Goal: Transaction & Acquisition: Download file/media

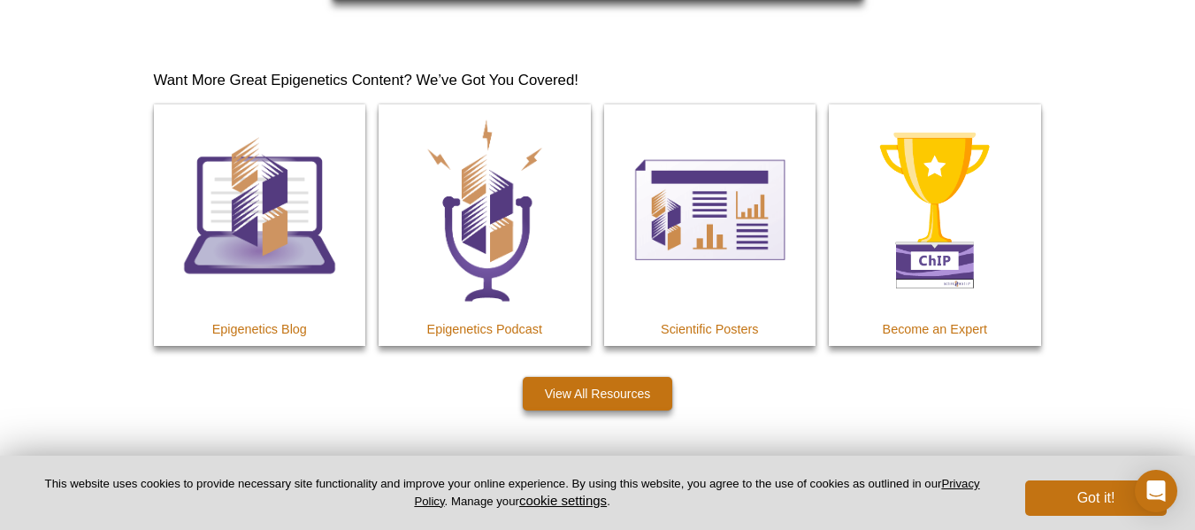
scroll to position [2101, 0]
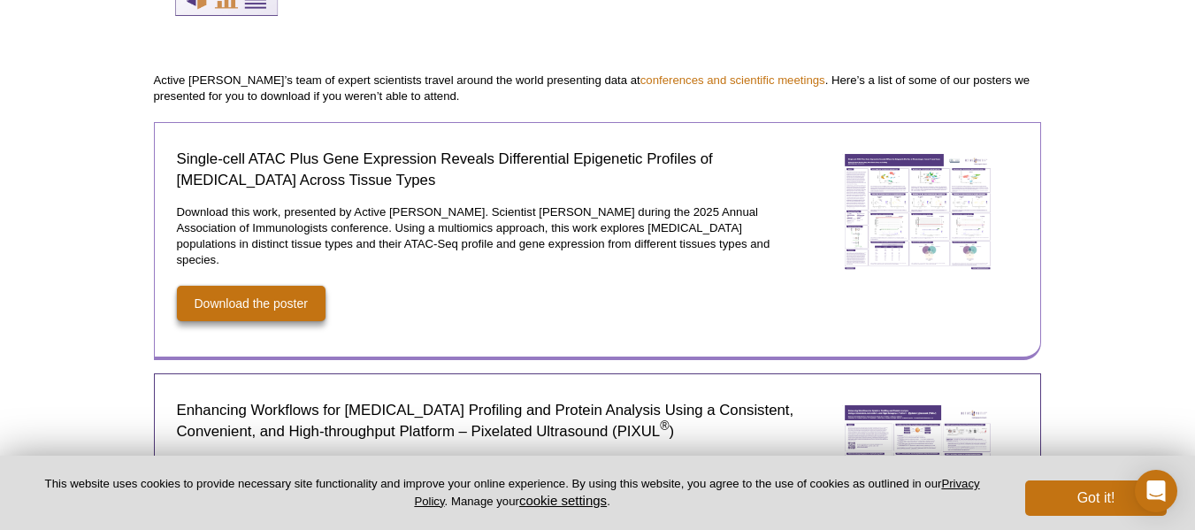
scroll to position [233, 0]
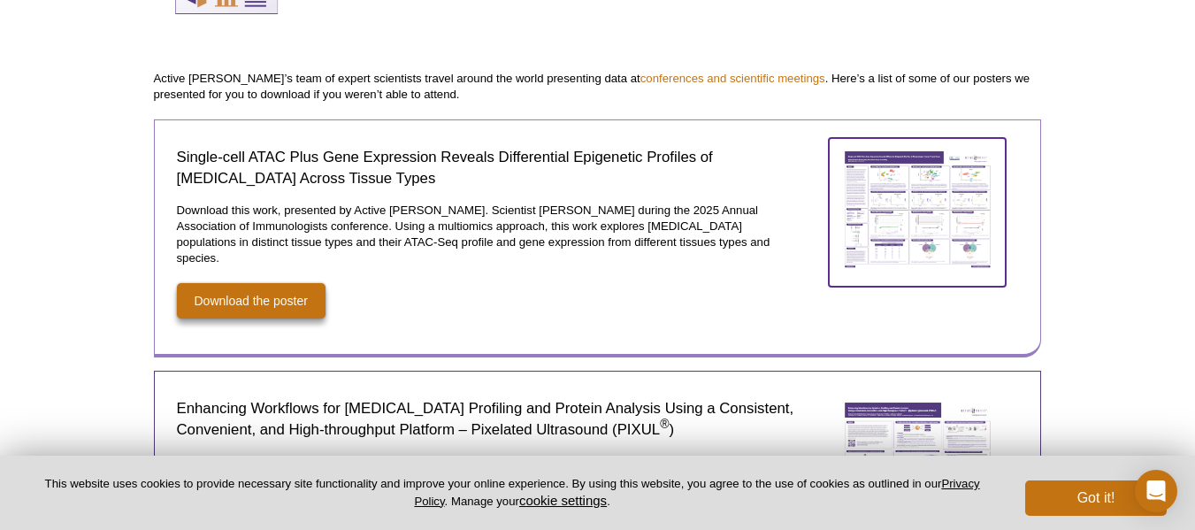
click at [912, 200] on img at bounding box center [917, 209] width 177 height 143
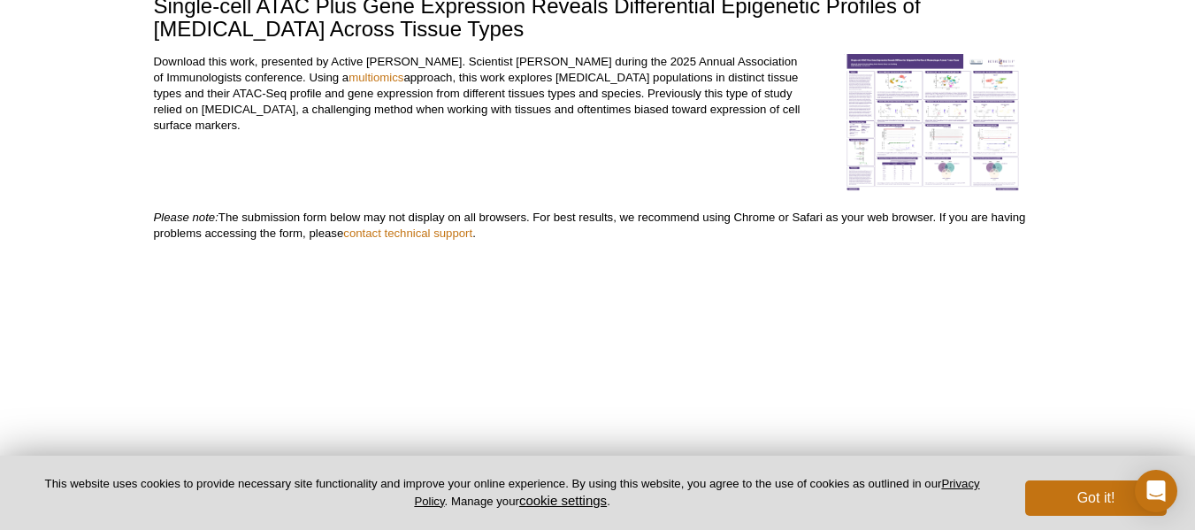
scroll to position [144, 0]
click at [935, 116] on img at bounding box center [932, 124] width 177 height 138
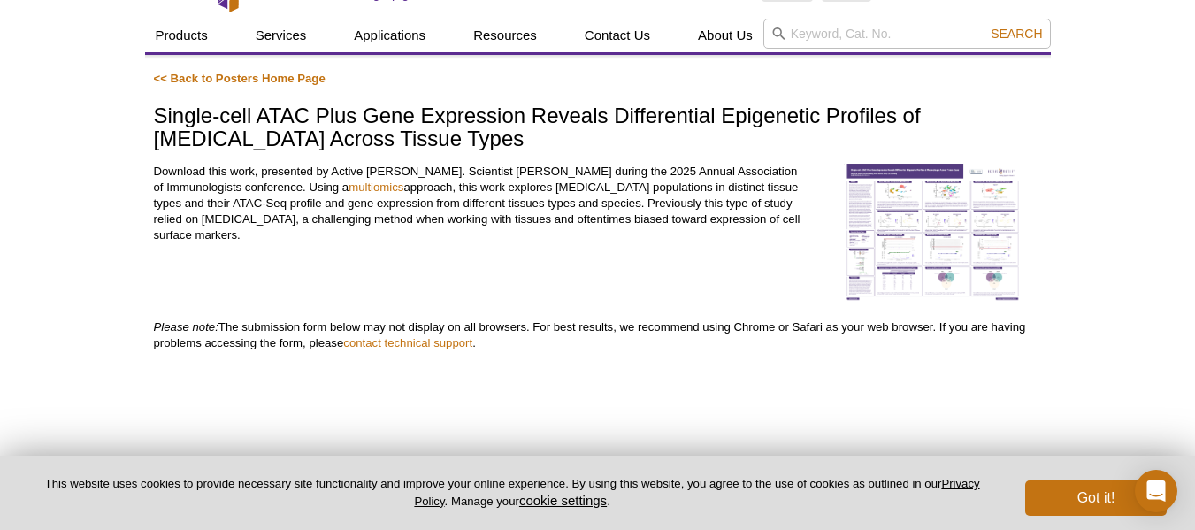
scroll to position [35, 0]
click at [203, 77] on link "<< Back to Posters Home Page" at bounding box center [240, 79] width 172 height 13
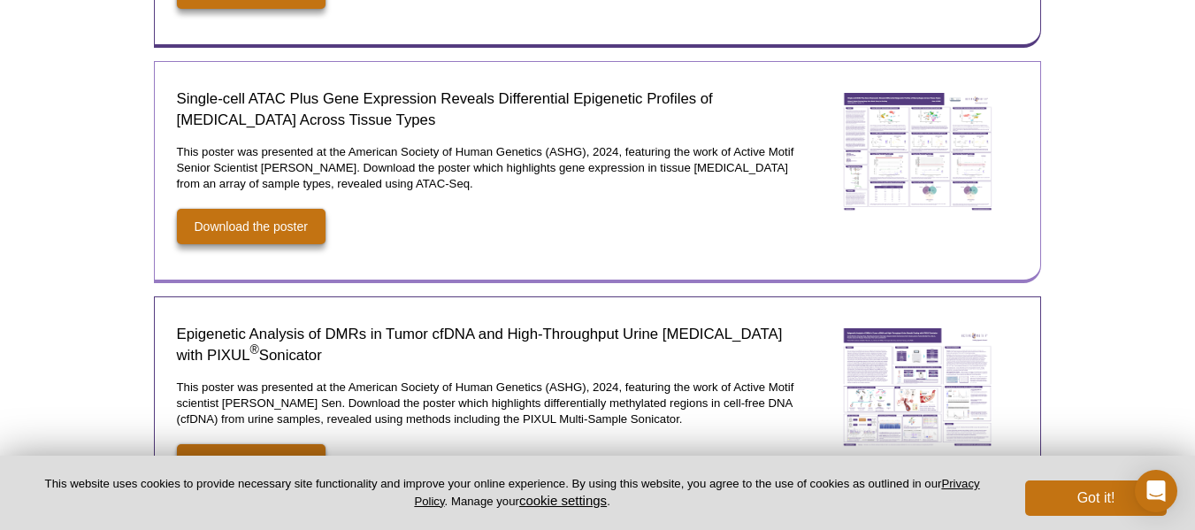
scroll to position [1014, 0]
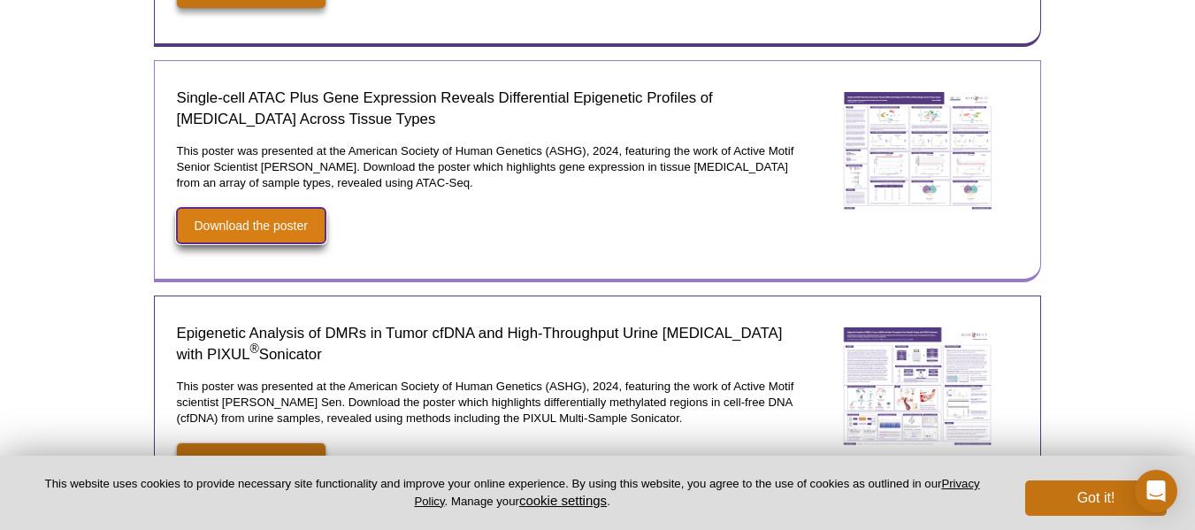
click at [276, 212] on link "Download the poster" at bounding box center [251, 225] width 149 height 35
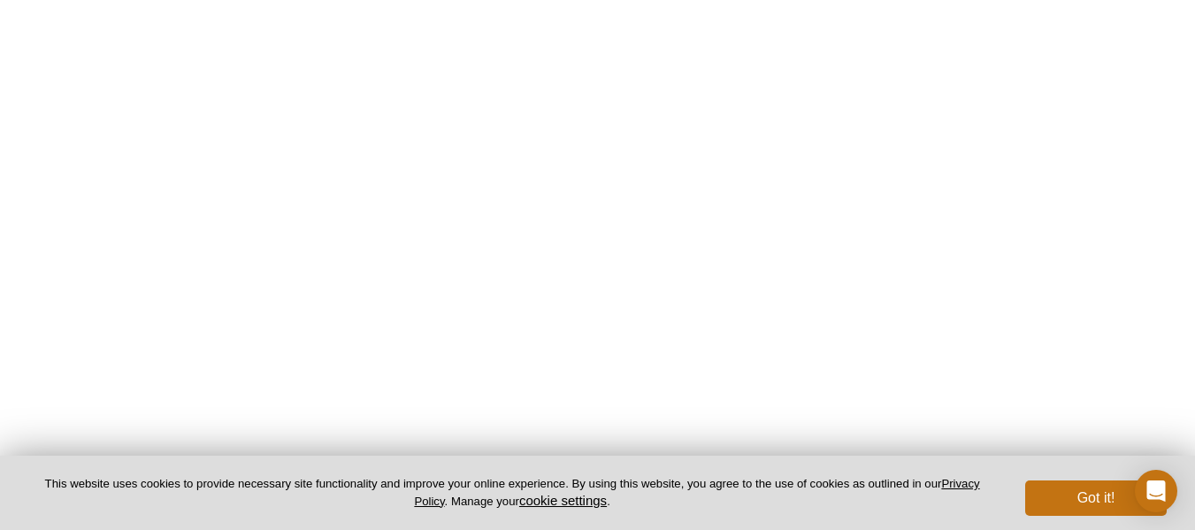
scroll to position [614, 0]
